Goal: Check status: Check status

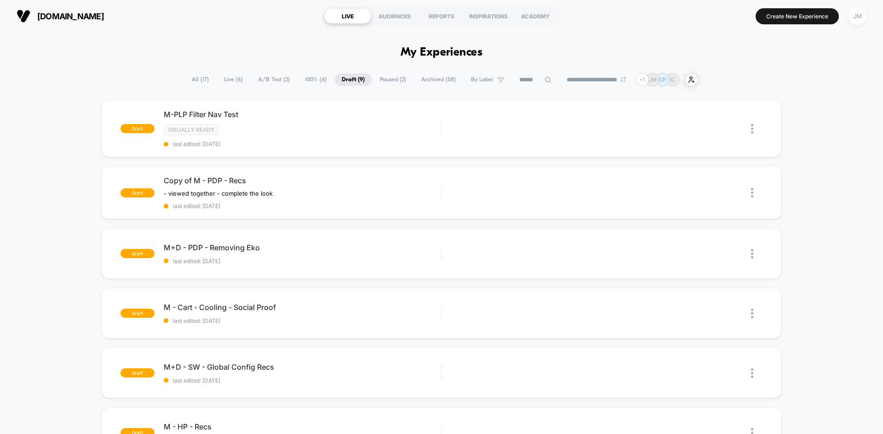
click at [855, 19] on div "JM" at bounding box center [857, 16] width 18 height 18
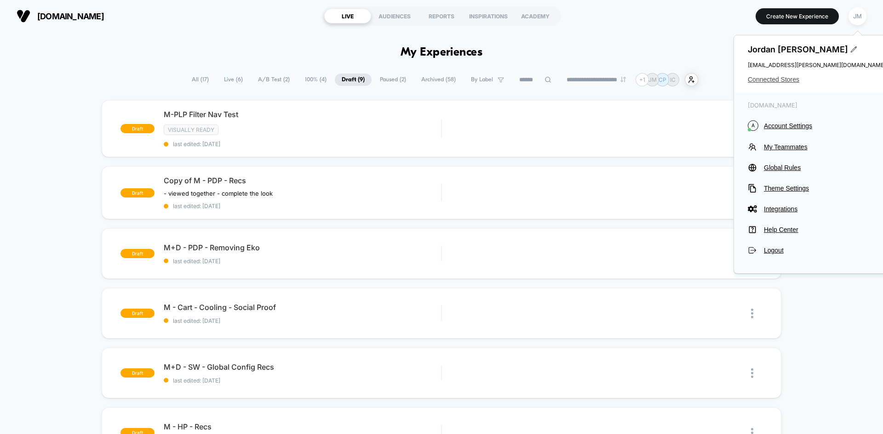
click at [777, 80] on span "Connected Stores" at bounding box center [817, 79] width 138 height 7
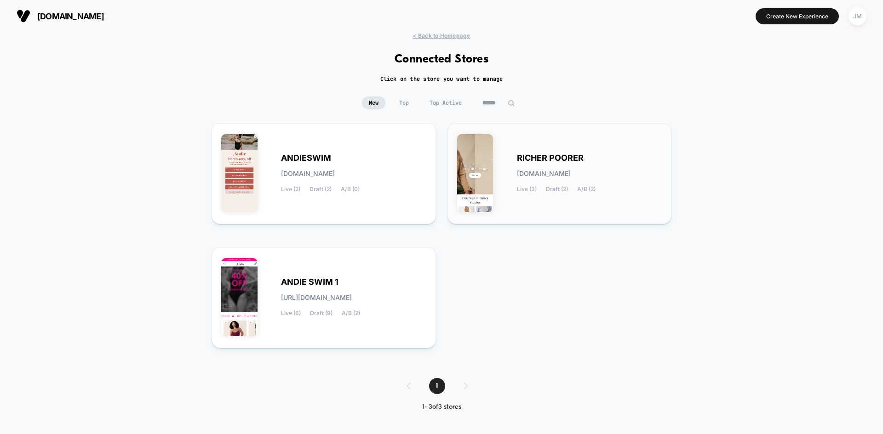
click at [601, 210] on div "RICHER POORER [DOMAIN_NAME] Live (3) Draft (2) A/B (2)" at bounding box center [559, 174] width 205 height 82
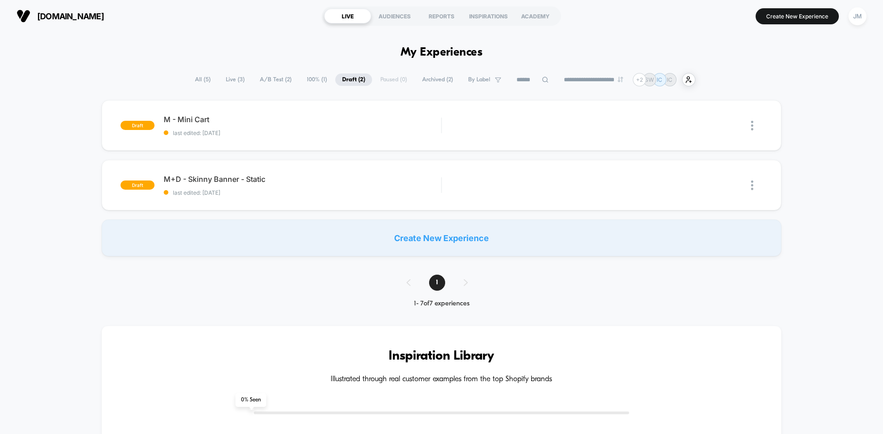
click at [270, 82] on span "A/B Test ( 2 )" at bounding box center [276, 80] width 46 height 12
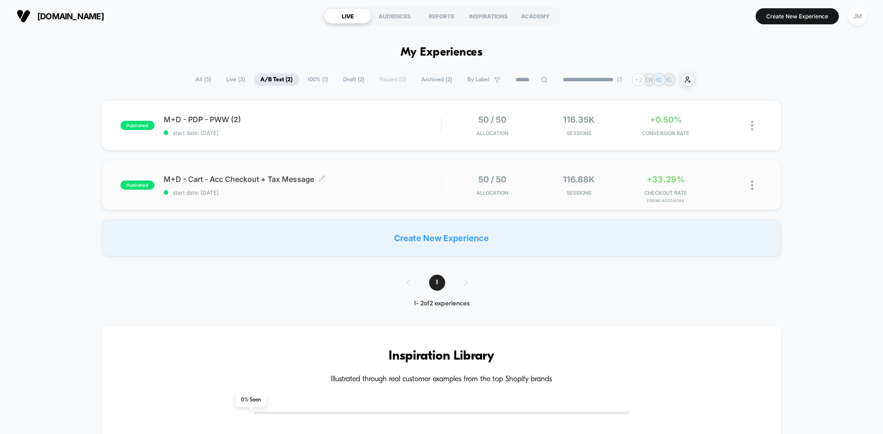
click at [284, 184] on div "M+D - Cart - Acc Checkout + Tax Message Click to edit experience details Click …" at bounding box center [302, 186] width 277 height 22
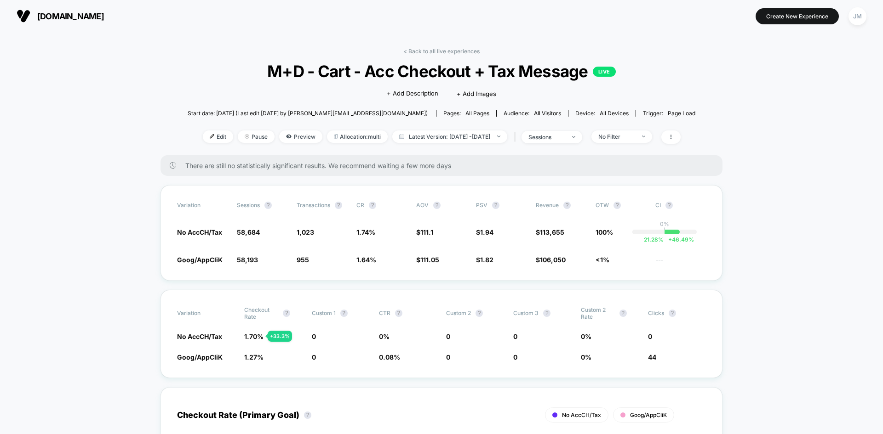
click at [417, 48] on link "< Back to all live experiences" at bounding box center [441, 51] width 76 height 7
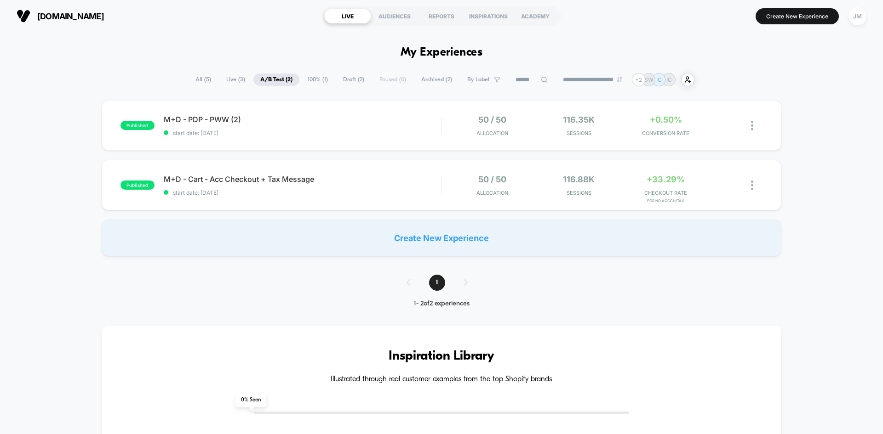
click at [222, 78] on span "Live ( 3 )" at bounding box center [235, 80] width 33 height 12
